Goal: Subscribe to service/newsletter

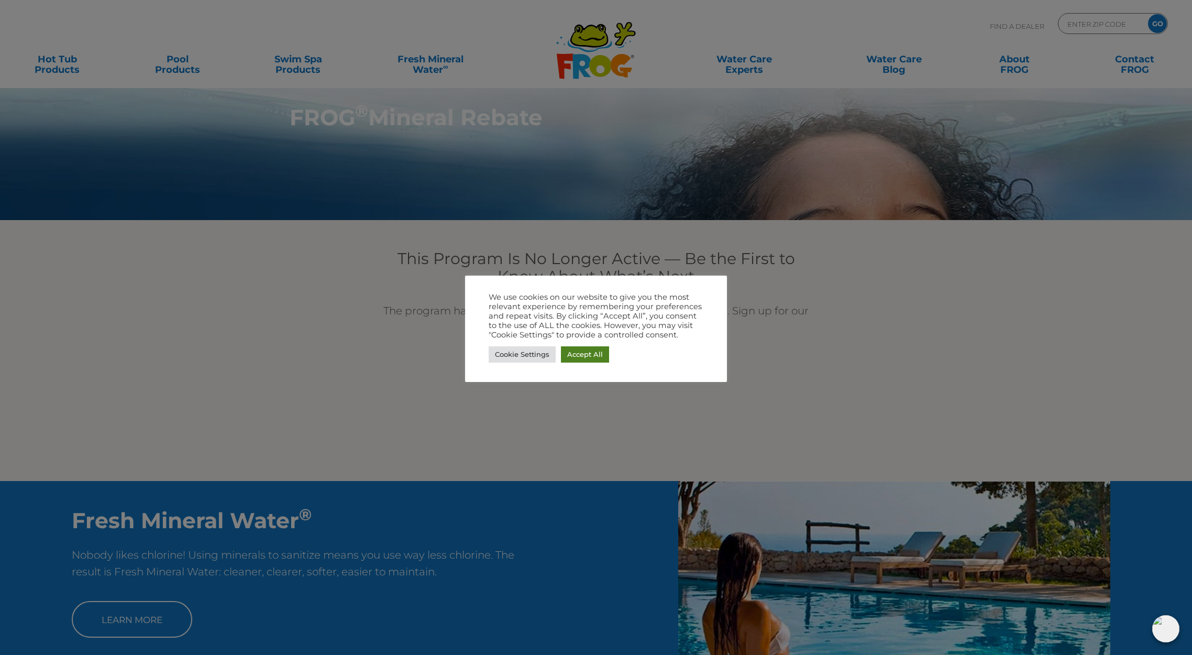
click at [569, 355] on link "Accept All" at bounding box center [585, 354] width 48 height 16
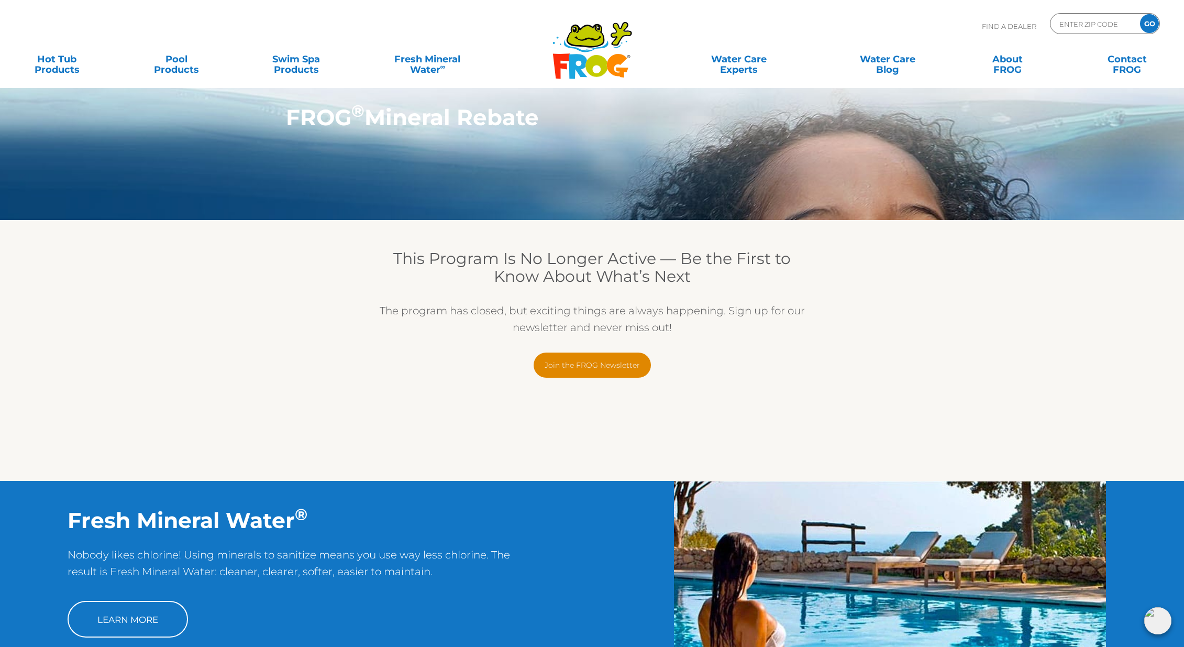
click at [608, 365] on link "Join the FROG Newsletter" at bounding box center [592, 364] width 117 height 25
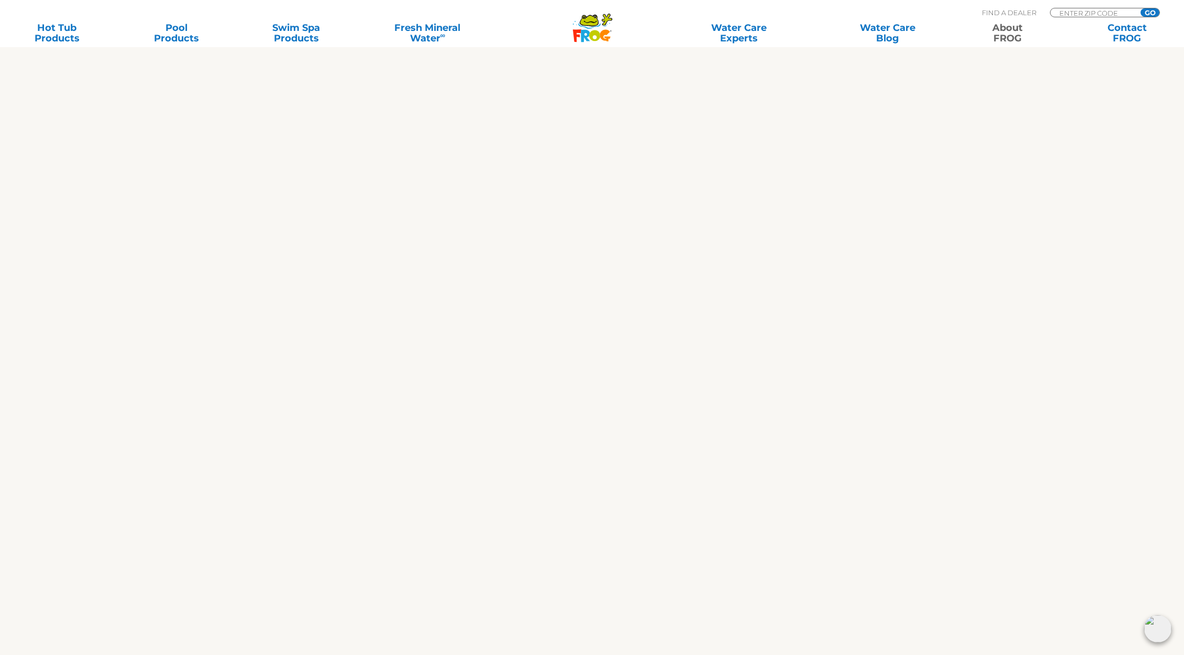
scroll to position [980, 0]
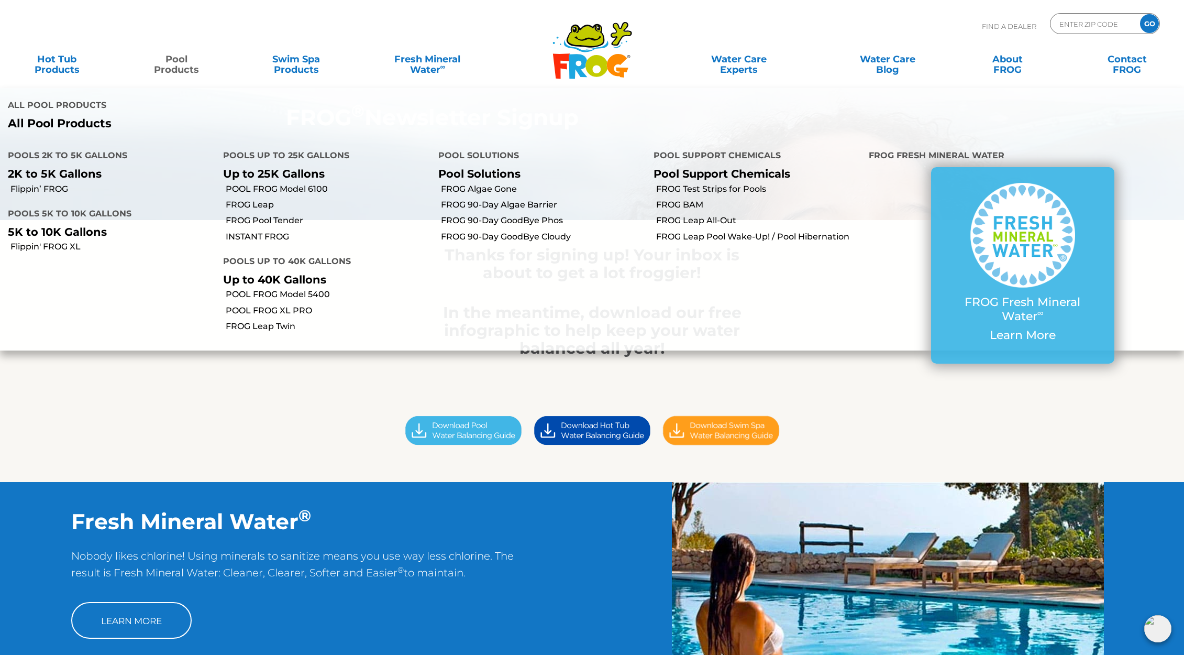
click at [186, 70] on link "Pool Products" at bounding box center [176, 59] width 93 height 21
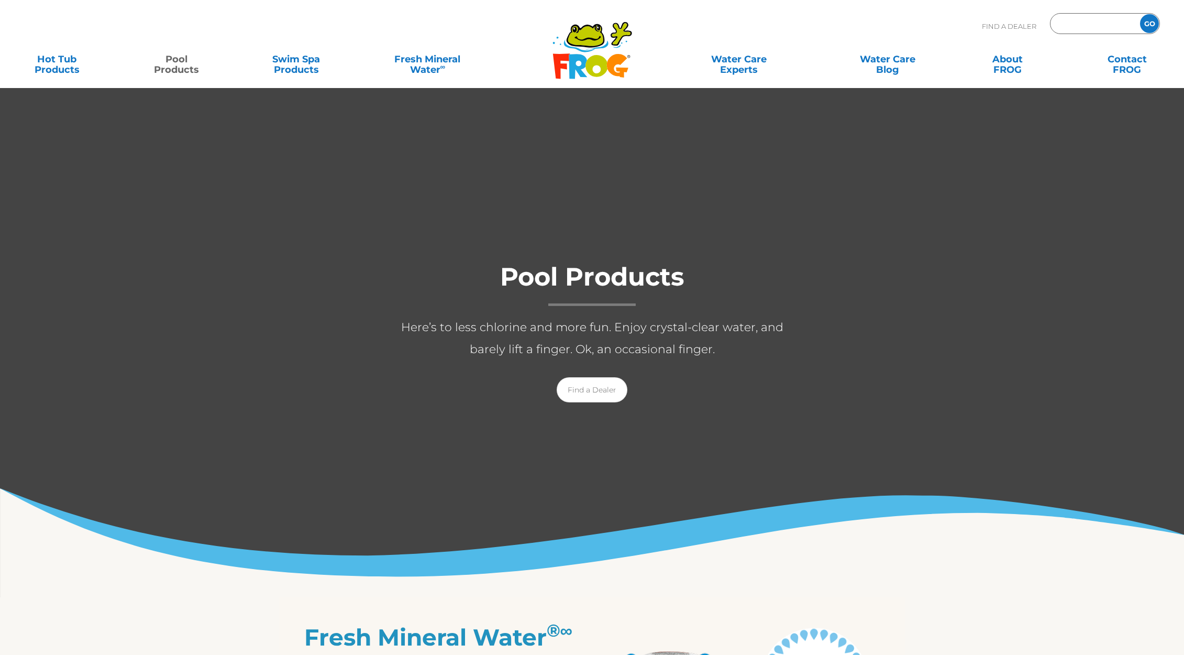
click at [1094, 24] on input "Zip Code Form" at bounding box center [1093, 23] width 71 height 15
type input "ENTER ZIP CODE"
